Goal: Task Accomplishment & Management: Use online tool/utility

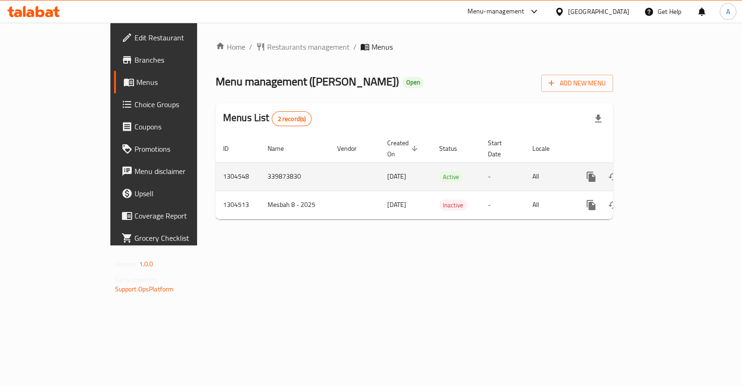
click at [664, 171] on icon "enhanced table" at bounding box center [658, 176] width 11 height 11
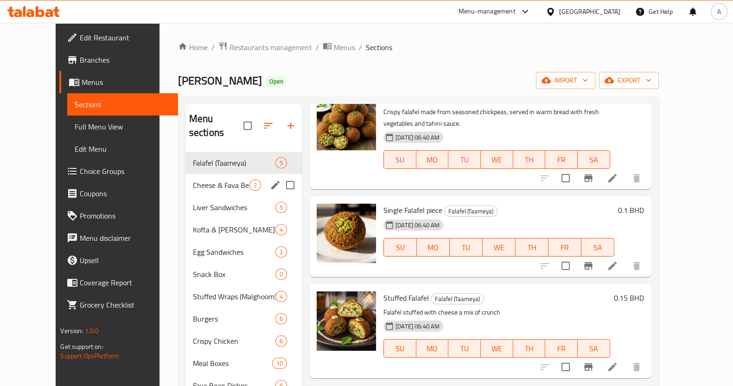
click at [193, 180] on span "Cheese & Fava Beans" at bounding box center [221, 185] width 57 height 11
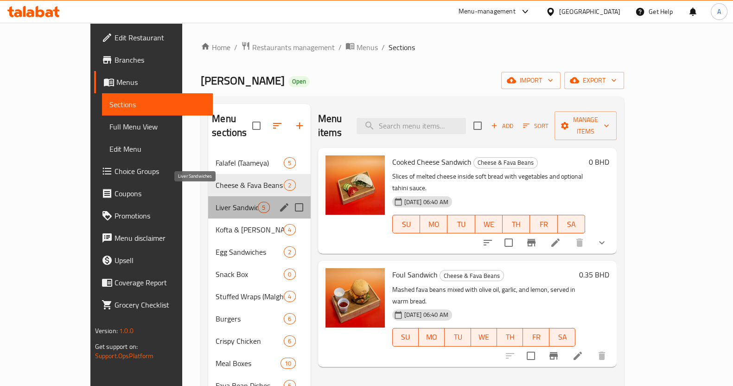
click at [216, 202] on span "Liver Sandwiches" at bounding box center [237, 207] width 42 height 11
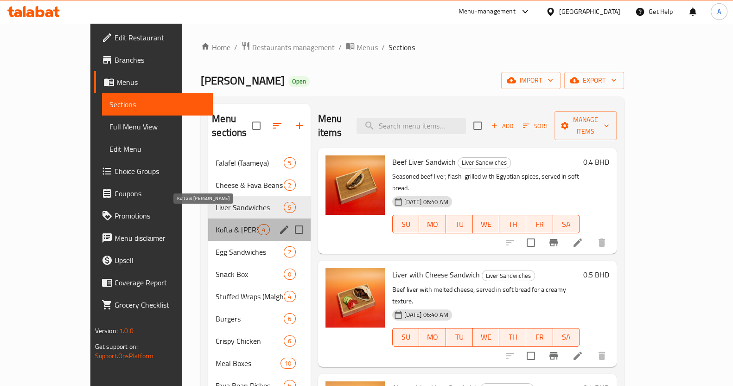
click at [216, 224] on span "Kofta & [PERSON_NAME]" at bounding box center [237, 229] width 42 height 11
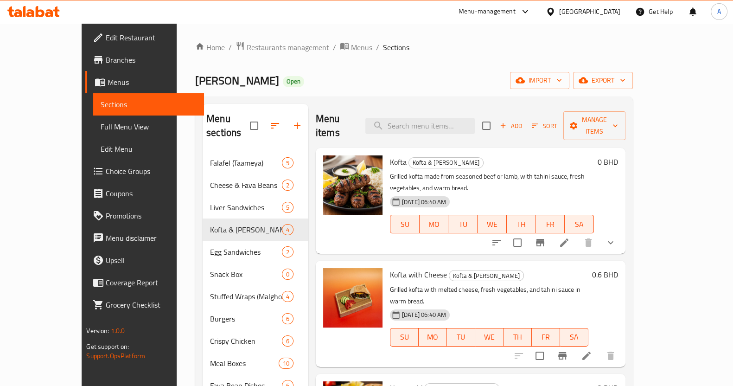
click at [622, 56] on div "Home / Restaurants management / Menus / Sections Al Bashawish Open import expor…" at bounding box center [414, 313] width 438 height 545
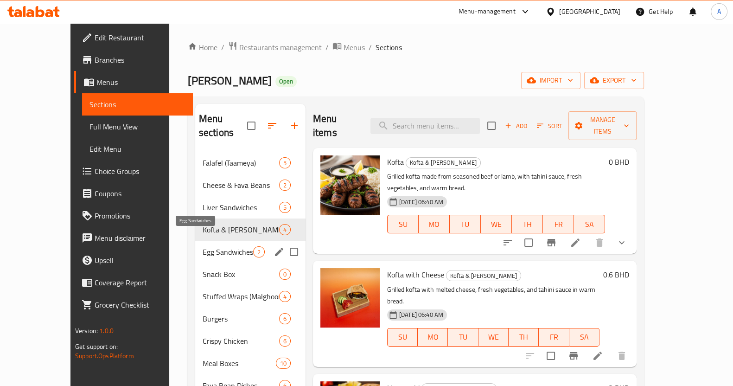
click at [203, 246] on span "Egg Sandwiches" at bounding box center [228, 251] width 51 height 11
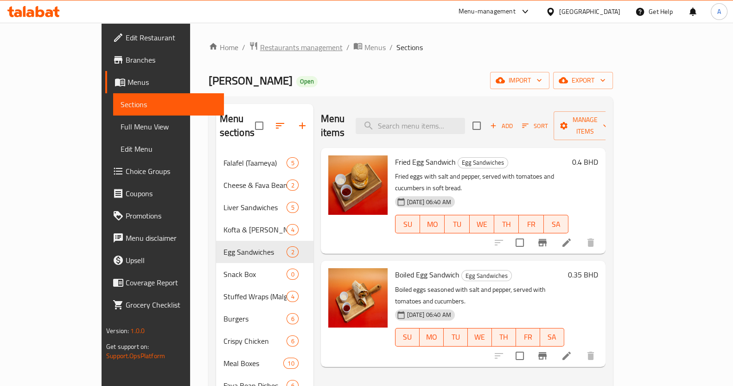
click at [260, 50] on span "Restaurants management" at bounding box center [301, 47] width 83 height 11
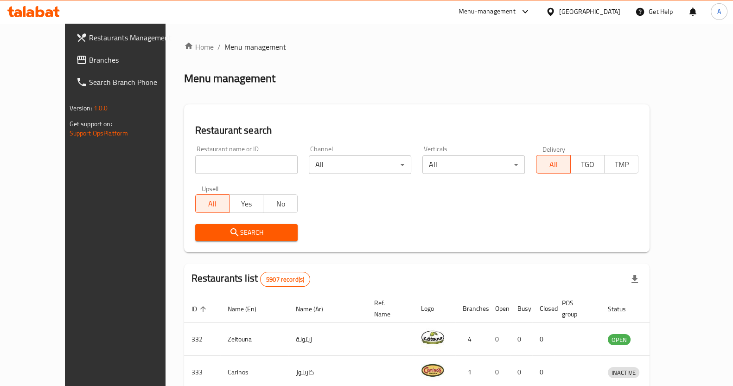
click at [232, 167] on input "search" at bounding box center [246, 164] width 103 height 19
click button "Search" at bounding box center [246, 232] width 103 height 17
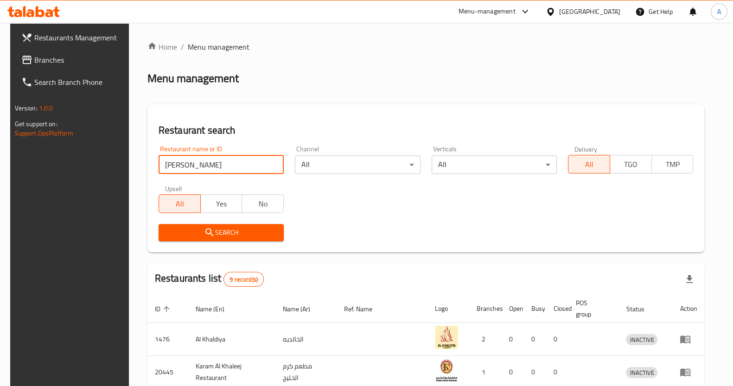
click at [166, 167] on input "[PERSON_NAME]" at bounding box center [221, 164] width 125 height 19
click at [210, 163] on input "al-kha" at bounding box center [221, 164] width 125 height 19
click button "Search" at bounding box center [221, 232] width 125 height 17
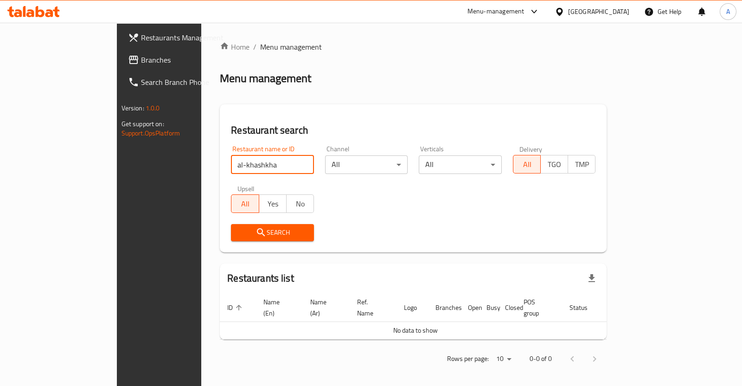
click at [234, 166] on input "al-khashkha" at bounding box center [272, 164] width 83 height 19
click button "Search" at bounding box center [272, 232] width 83 height 17
click at [231, 167] on input "al-khas" at bounding box center [272, 164] width 83 height 19
click at [231, 160] on input "al khas" at bounding box center [272, 164] width 83 height 19
click button "Search" at bounding box center [272, 232] width 83 height 17
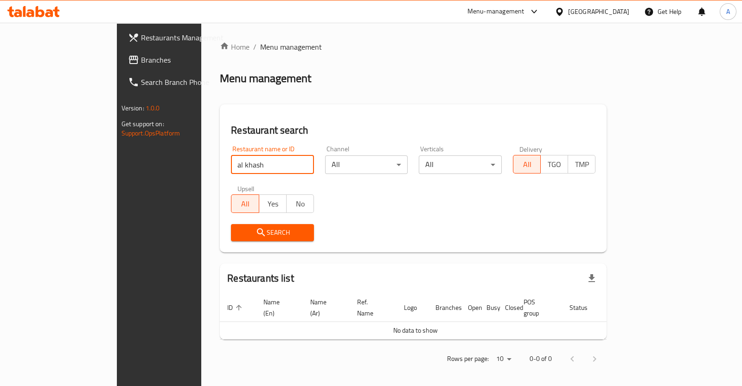
click at [231, 167] on input "al khash" at bounding box center [272, 164] width 83 height 19
click button "Search" at bounding box center [272, 232] width 83 height 17
drag, startPoint x: 226, startPoint y: 161, endPoint x: 0, endPoint y: 160, distance: 226.4
click at [117, 160] on div "Restaurants Management Branches Search Branch Phone Version: 1.0.0 Get support …" at bounding box center [371, 206] width 509 height 367
paste input "AL-KASHKHA CAFETERIA"
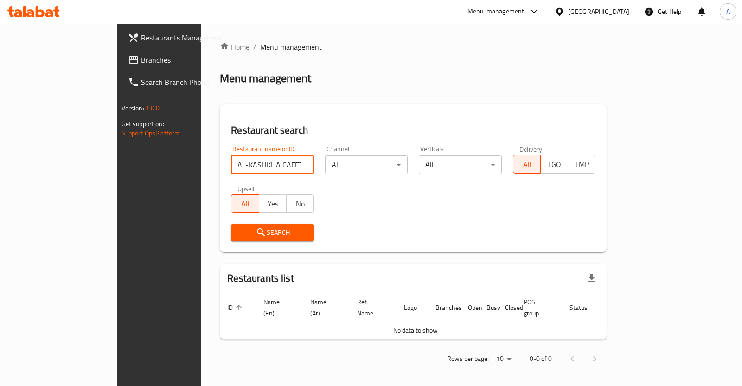
type input "AL-KASHKHA CAFETERIA"
click at [255, 223] on div "Search" at bounding box center [272, 232] width 94 height 28
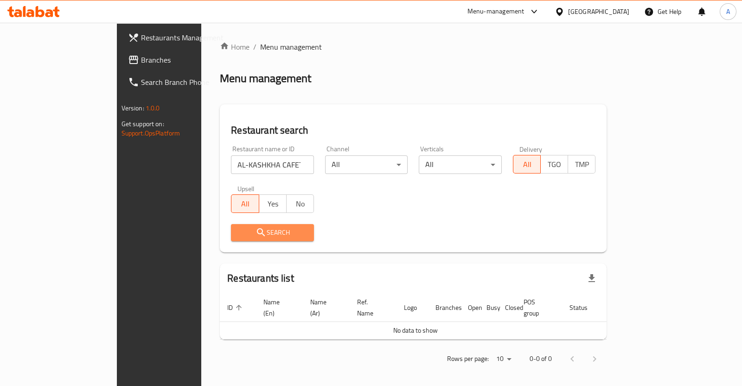
click at [258, 229] on span "Search" at bounding box center [272, 233] width 68 height 12
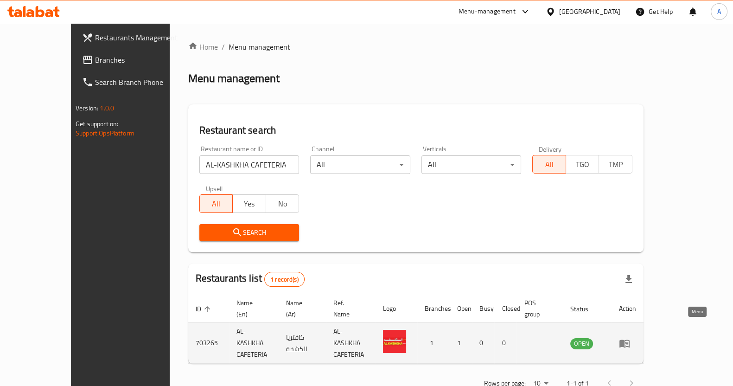
click at [636, 338] on link "enhanced table" at bounding box center [627, 343] width 17 height 11
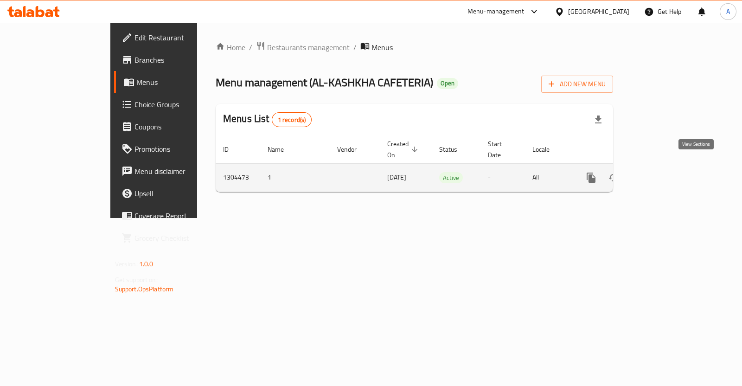
click at [664, 172] on icon "enhanced table" at bounding box center [658, 177] width 11 height 11
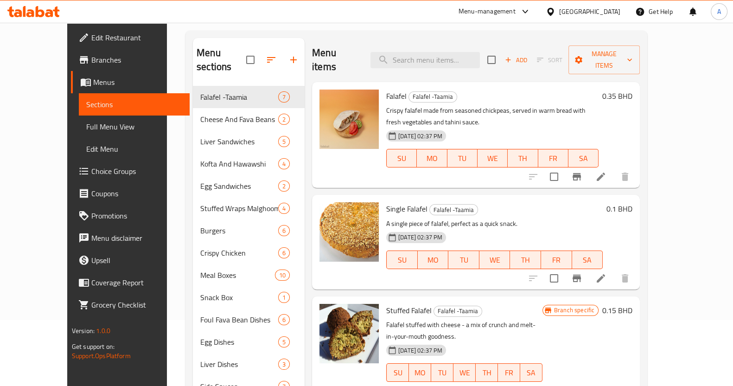
scroll to position [30, 0]
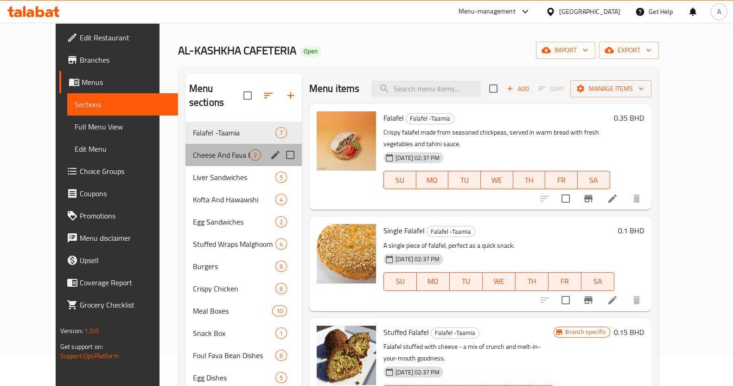
drag, startPoint x: 194, startPoint y: 130, endPoint x: 206, endPoint y: 145, distance: 18.8
click at [194, 144] on div "Cheese And Fava Beans 2" at bounding box center [244, 155] width 116 height 22
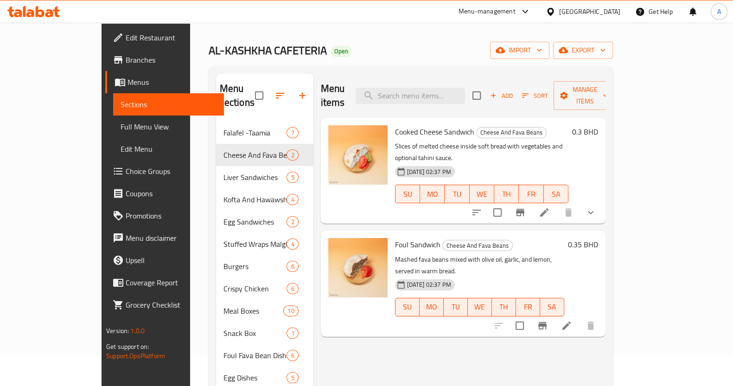
click at [606, 328] on div "Menu items Add Sort Manage items Cooked Cheese Sandwich Cheese And Fava Beans S…" at bounding box center [460, 311] width 292 height 475
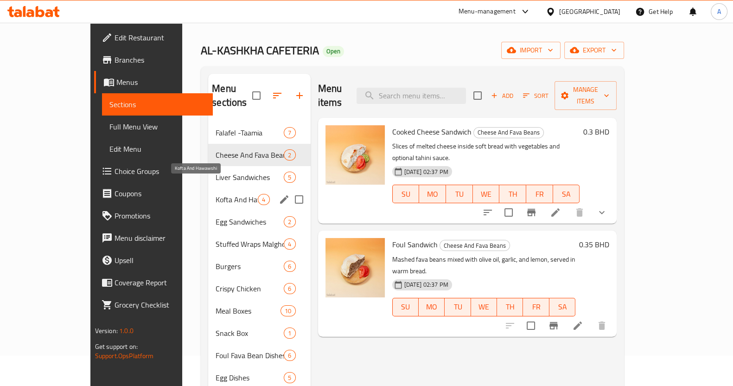
click at [216, 194] on span "Kofta And Hawawshi" at bounding box center [237, 199] width 42 height 11
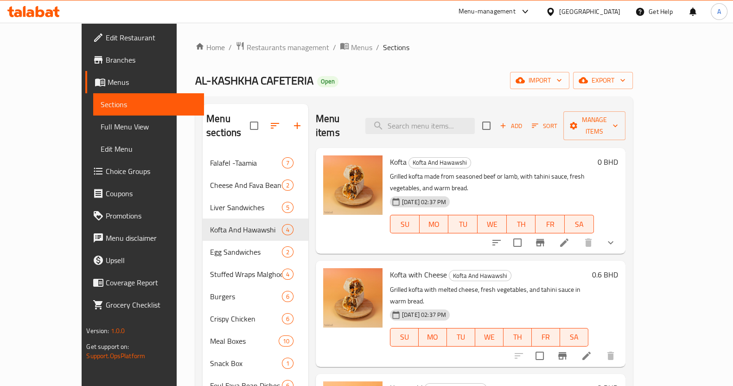
drag, startPoint x: 553, startPoint y: 52, endPoint x: 547, endPoint y: 57, distance: 7.6
click at [552, 52] on ol "Home / Restaurants management / Menus / Sections" at bounding box center [414, 47] width 438 height 12
click at [524, 123] on span "Add" at bounding box center [511, 126] width 25 height 11
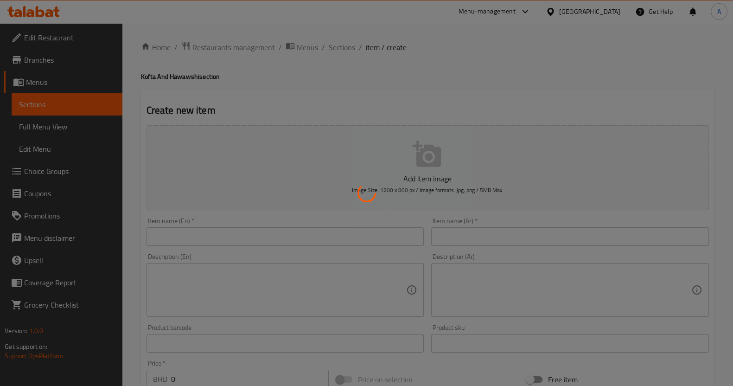
click at [194, 231] on div at bounding box center [366, 193] width 733 height 386
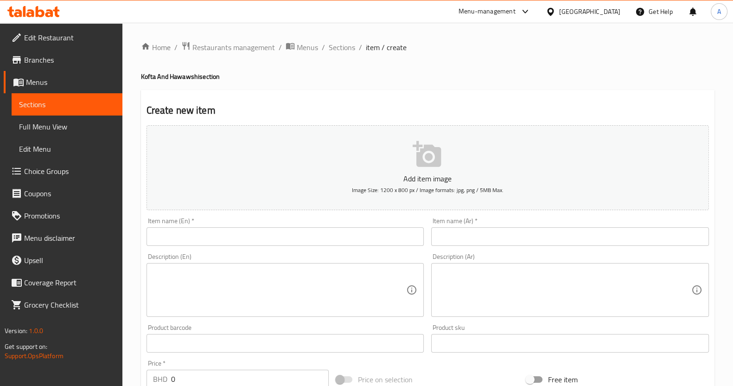
drag, startPoint x: 165, startPoint y: 252, endPoint x: 167, endPoint y: 247, distance: 5.4
click at [165, 252] on div "Description (En) Description (En)" at bounding box center [285, 285] width 285 height 71
click at [171, 239] on input "text" at bounding box center [286, 236] width 278 height 19
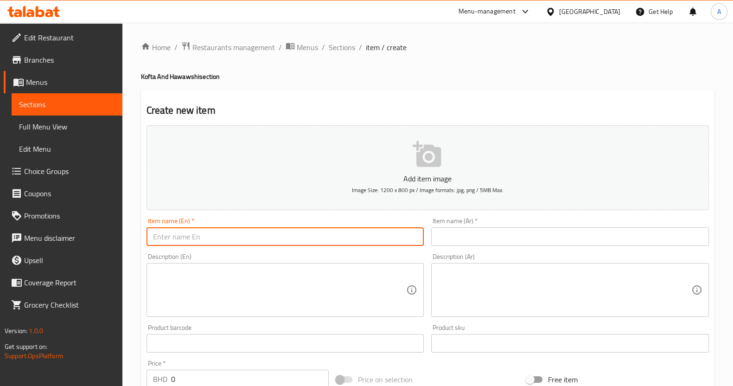
paste input "Egyptian kofta sandwich"
type input "Egyptian kofta sandwich"
click at [484, 224] on div "Item name (Ar)   * Item name (Ar) *" at bounding box center [570, 232] width 278 height 28
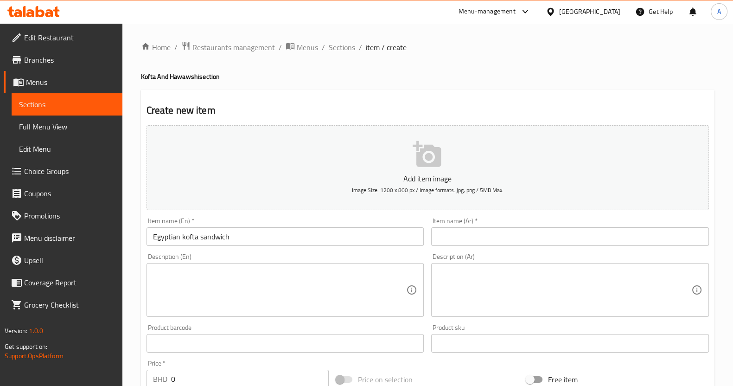
drag, startPoint x: 475, startPoint y: 249, endPoint x: 458, endPoint y: 282, distance: 36.9
click at [475, 249] on div "Item name (Ar)   * Item name (Ar) *" at bounding box center [570, 232] width 285 height 36
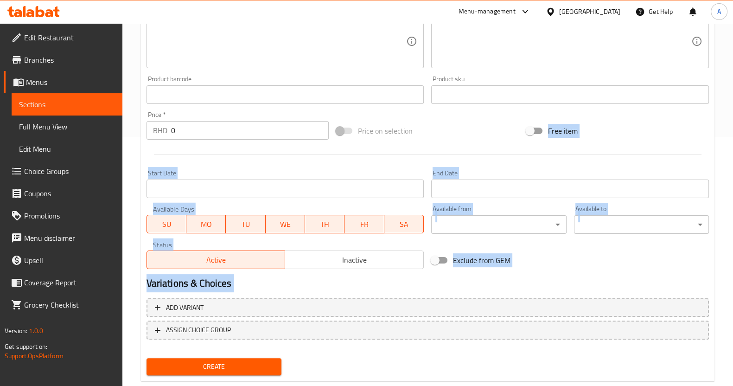
click at [475, 131] on div "Price on selection" at bounding box center [428, 130] width 190 height 25
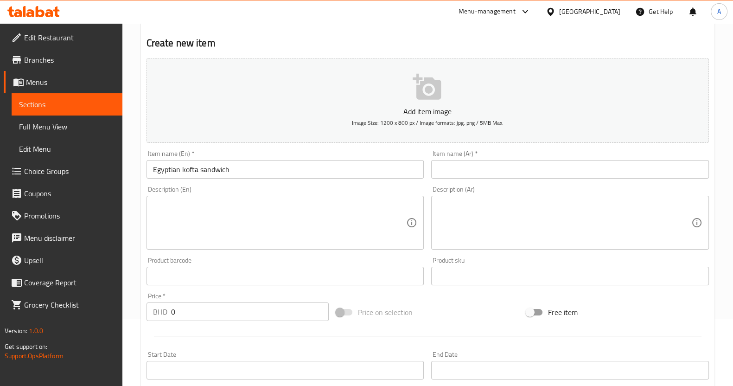
scroll to position [0, 0]
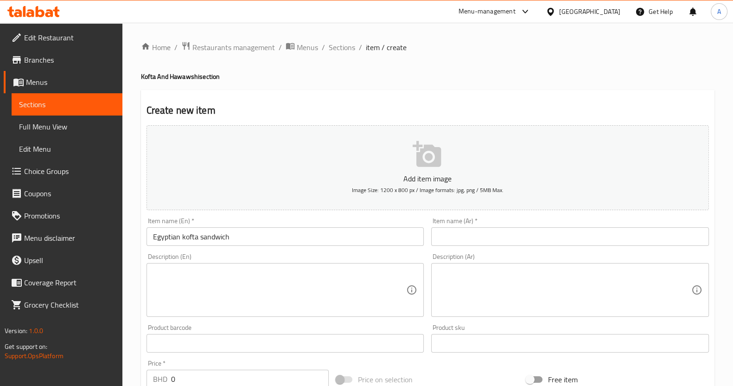
click at [503, 241] on input "text" at bounding box center [570, 236] width 278 height 19
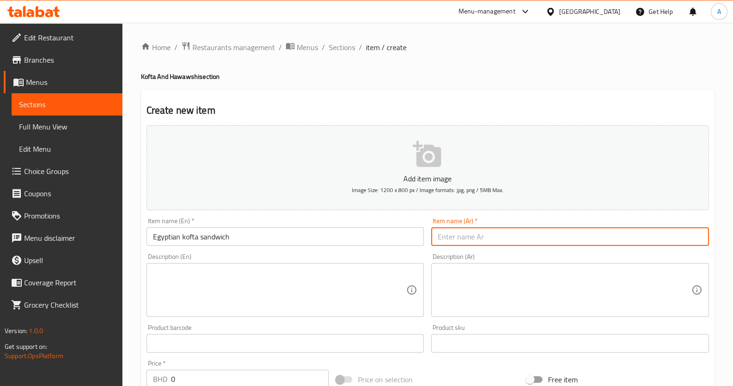
paste input "سندوتش كفته مصريه"
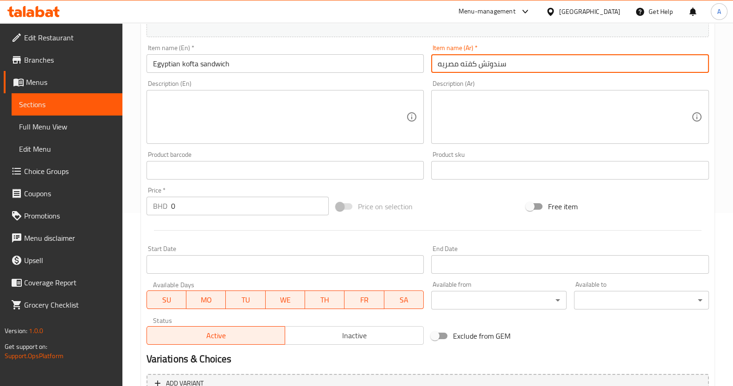
scroll to position [174, 0]
type input "سندوتش كفته مصريه"
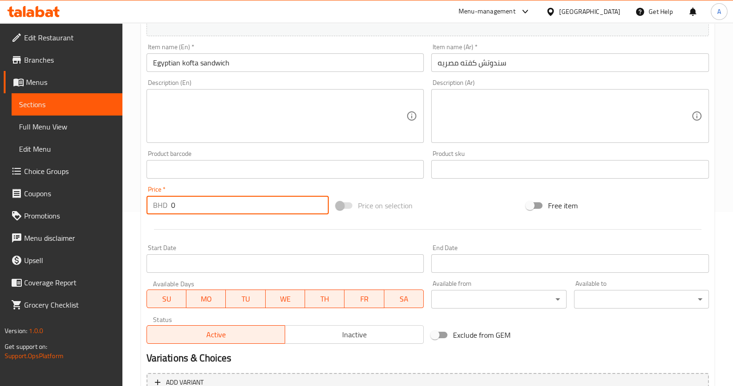
click at [201, 201] on input "0" at bounding box center [250, 205] width 158 height 19
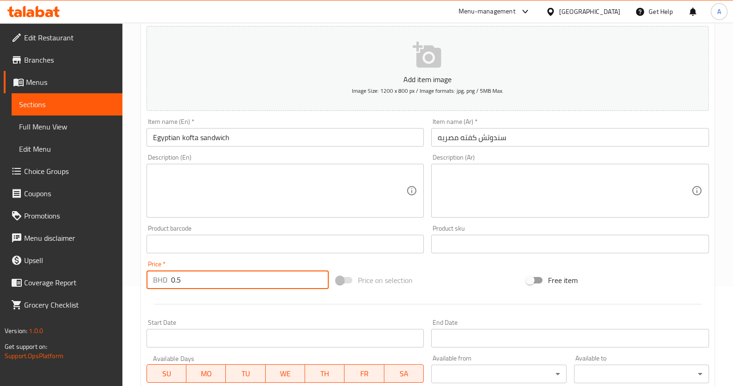
scroll to position [269, 0]
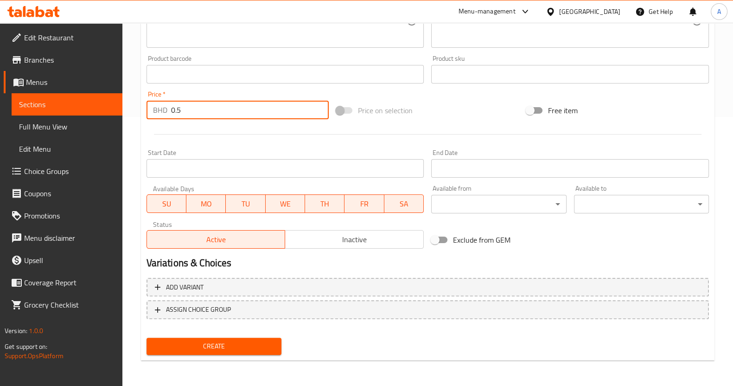
type input "0.5"
click at [202, 350] on span "Create" at bounding box center [214, 346] width 120 height 12
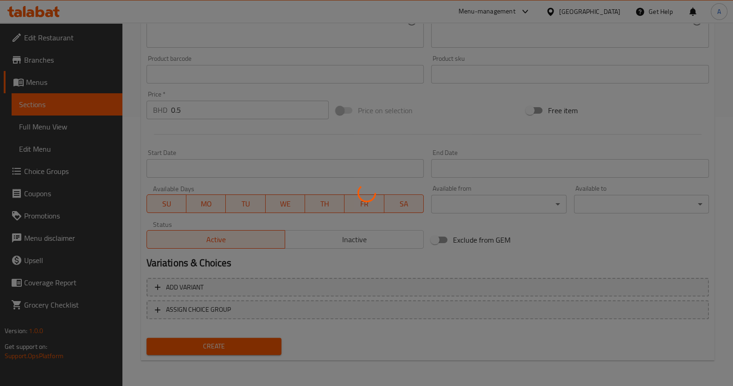
type input "0"
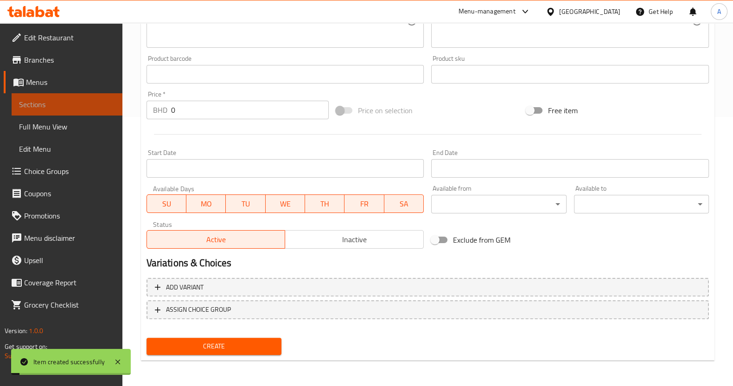
click at [92, 108] on span "Sections" at bounding box center [67, 104] width 96 height 11
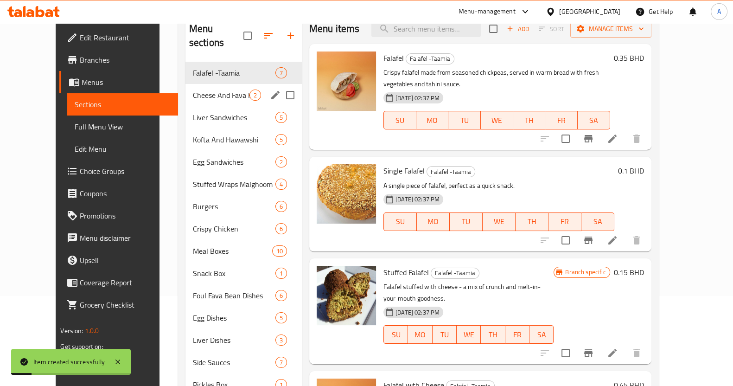
scroll to position [72, 0]
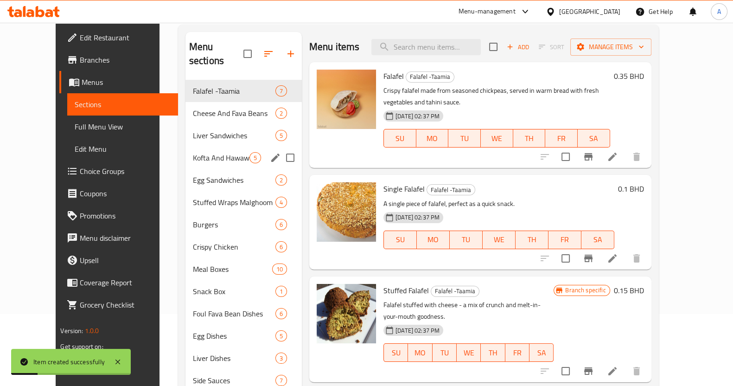
click at [198, 152] on span "Kofta And Hawawshi" at bounding box center [221, 157] width 57 height 11
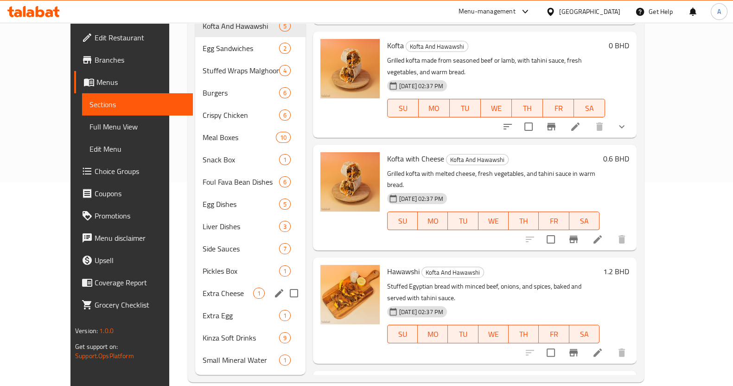
scroll to position [204, 0]
click at [203, 243] on span "Side Sauces" at bounding box center [228, 248] width 51 height 11
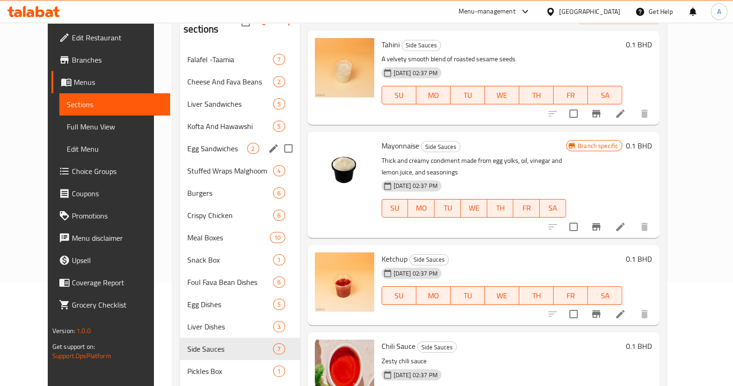
scroll to position [88, 0]
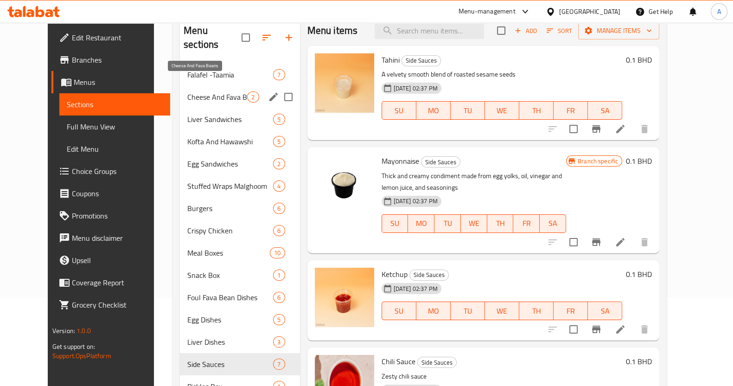
click at [187, 91] on span "Cheese And Fava Beans" at bounding box center [217, 96] width 60 height 11
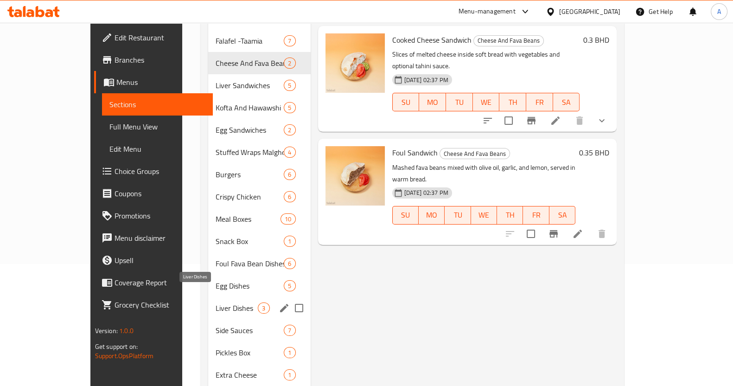
scroll to position [146, 0]
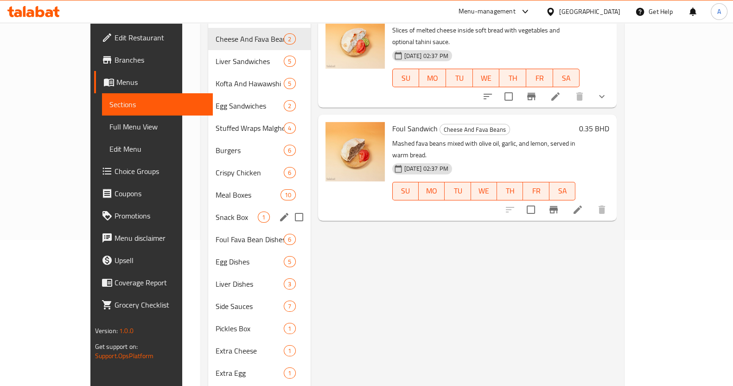
click at [208, 206] on div "Snack Box 1" at bounding box center [259, 217] width 102 height 22
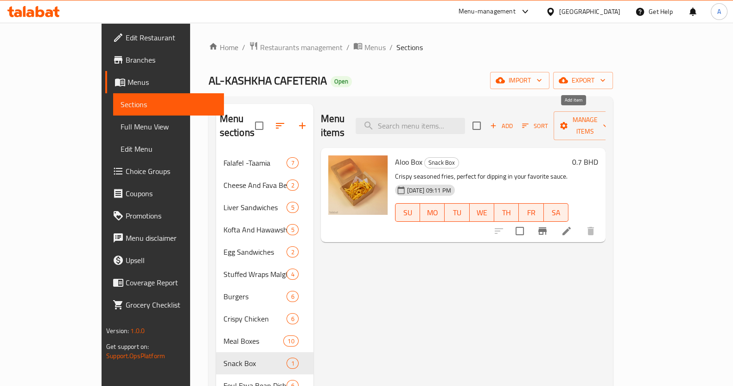
click at [514, 121] on span "Add" at bounding box center [501, 126] width 25 height 11
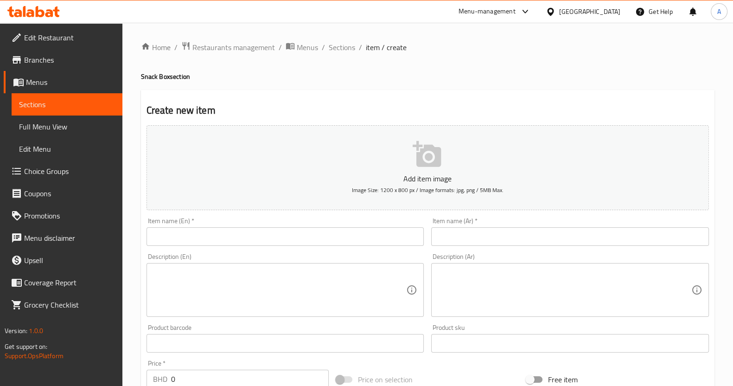
click at [247, 229] on input "text" at bounding box center [286, 236] width 278 height 19
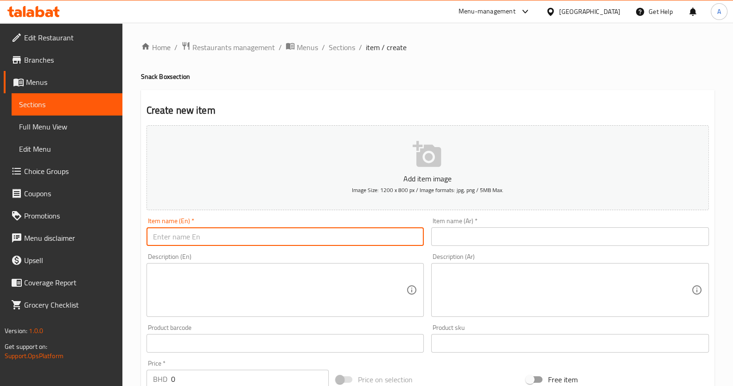
paste input "Fries and jalpeno plate"
click at [291, 236] on input "Fries and jalapeno plate" at bounding box center [286, 236] width 278 height 19
type input "Fries and jalapeno plate"
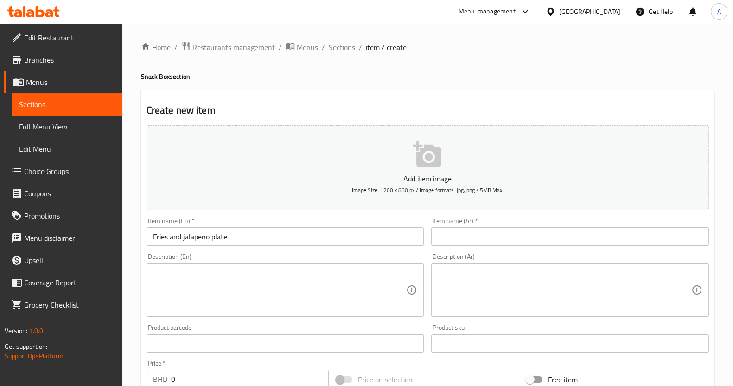
click at [503, 221] on div "Item name (Ar)   * Item name (Ar) *" at bounding box center [570, 232] width 278 height 28
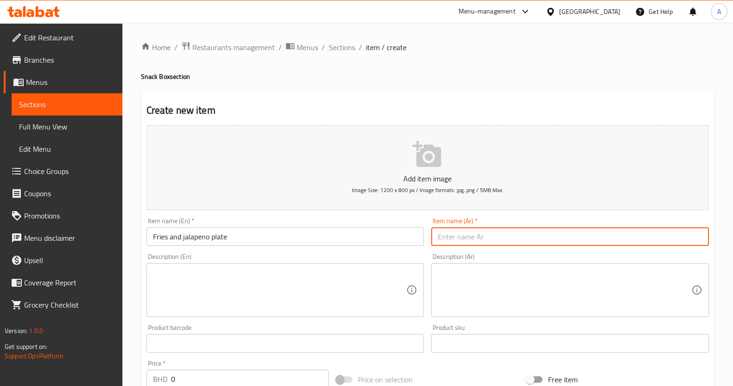
drag, startPoint x: 501, startPoint y: 233, endPoint x: 501, endPoint y: 238, distance: 5.1
click at [501, 233] on input "text" at bounding box center [570, 236] width 278 height 19
click at [453, 237] on input "صحن [PERSON_NAME]" at bounding box center [570, 236] width 278 height 19
type input "صحن [PERSON_NAME]"
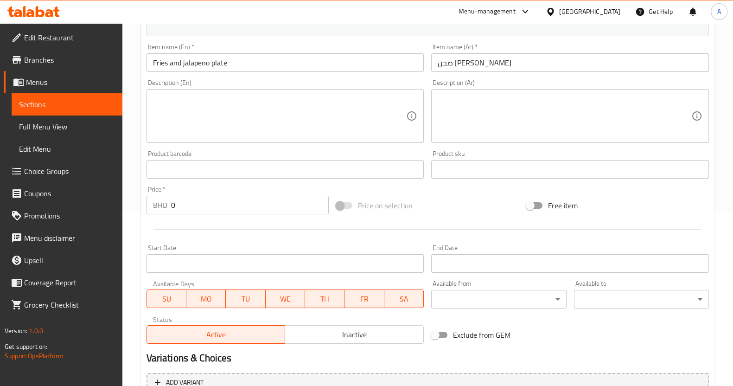
click at [193, 203] on input "0" at bounding box center [250, 205] width 158 height 19
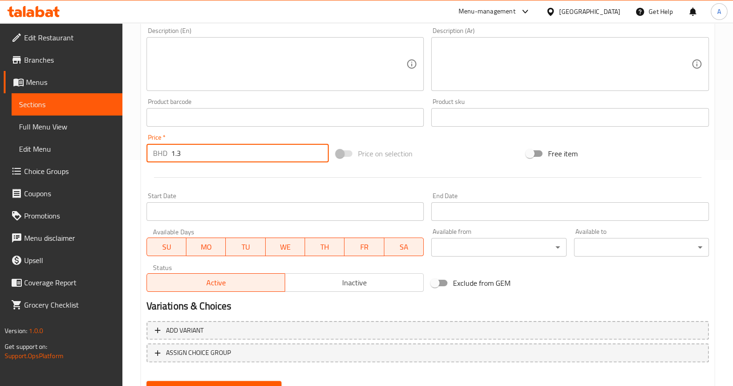
scroll to position [269, 0]
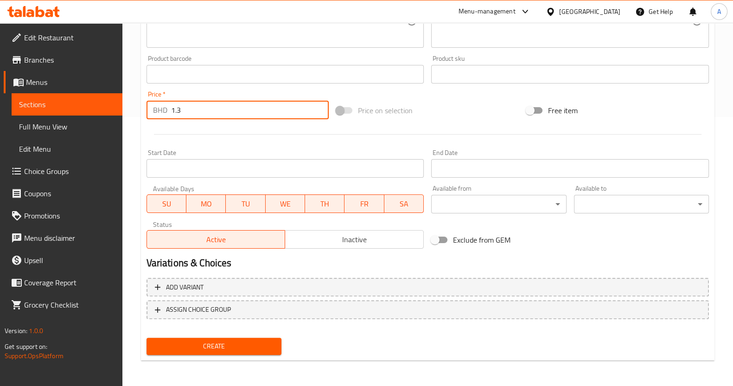
type input "1.3"
click at [207, 344] on span "Create" at bounding box center [214, 346] width 120 height 12
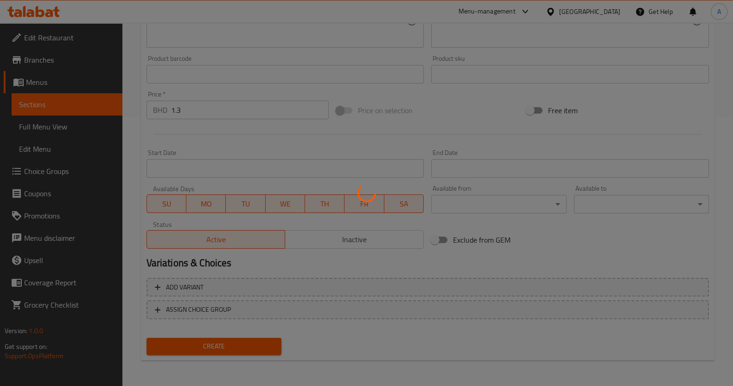
scroll to position [37, 0]
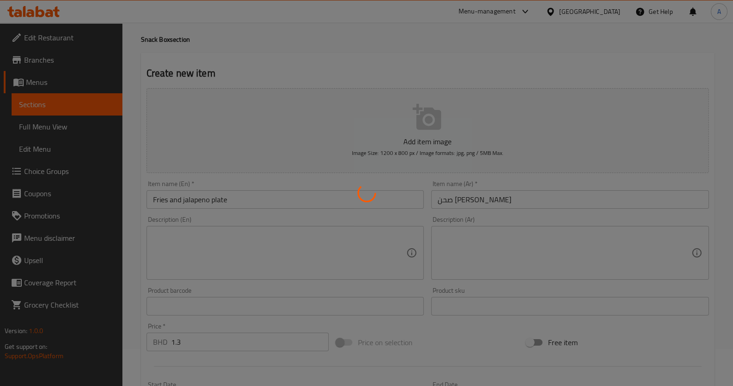
type input "0"
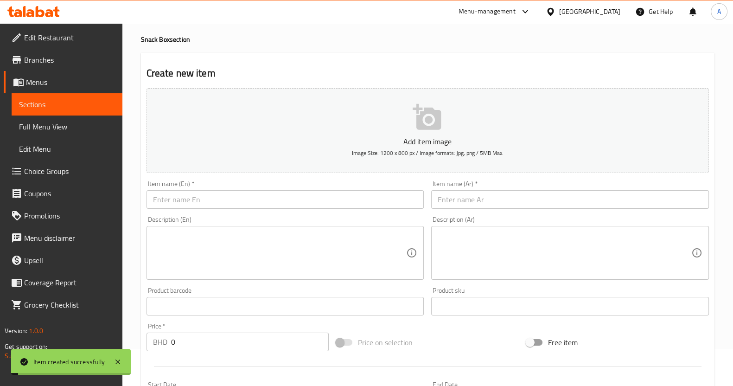
click at [92, 98] on link "Sections" at bounding box center [67, 104] width 111 height 22
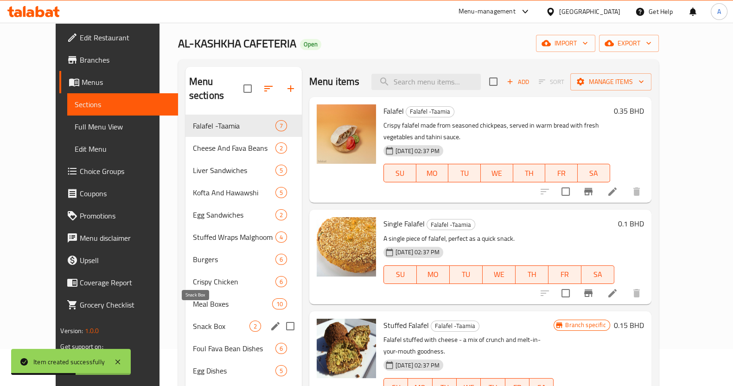
click at [197, 321] on span "Snack Box" at bounding box center [221, 326] width 57 height 11
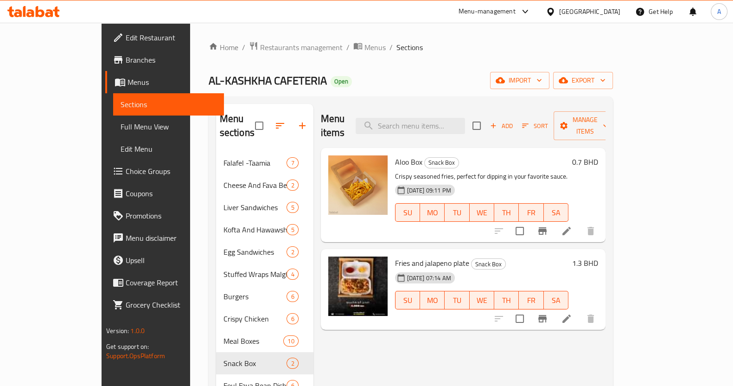
click at [516, 6] on div "Menu-management" at bounding box center [487, 11] width 57 height 11
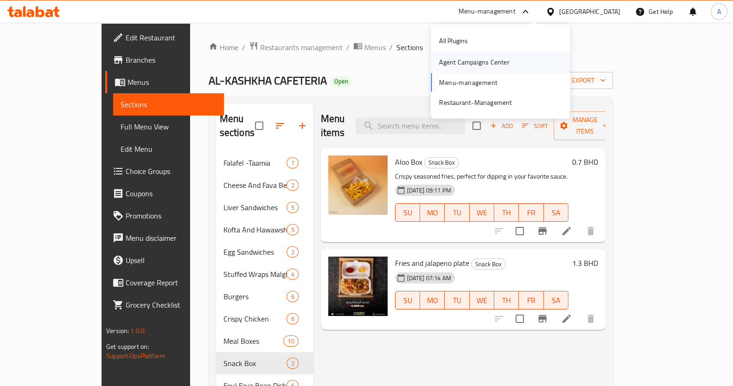
click at [471, 62] on div "Agent Campaigns Center" at bounding box center [474, 62] width 70 height 10
